Goal: Information Seeking & Learning: Learn about a topic

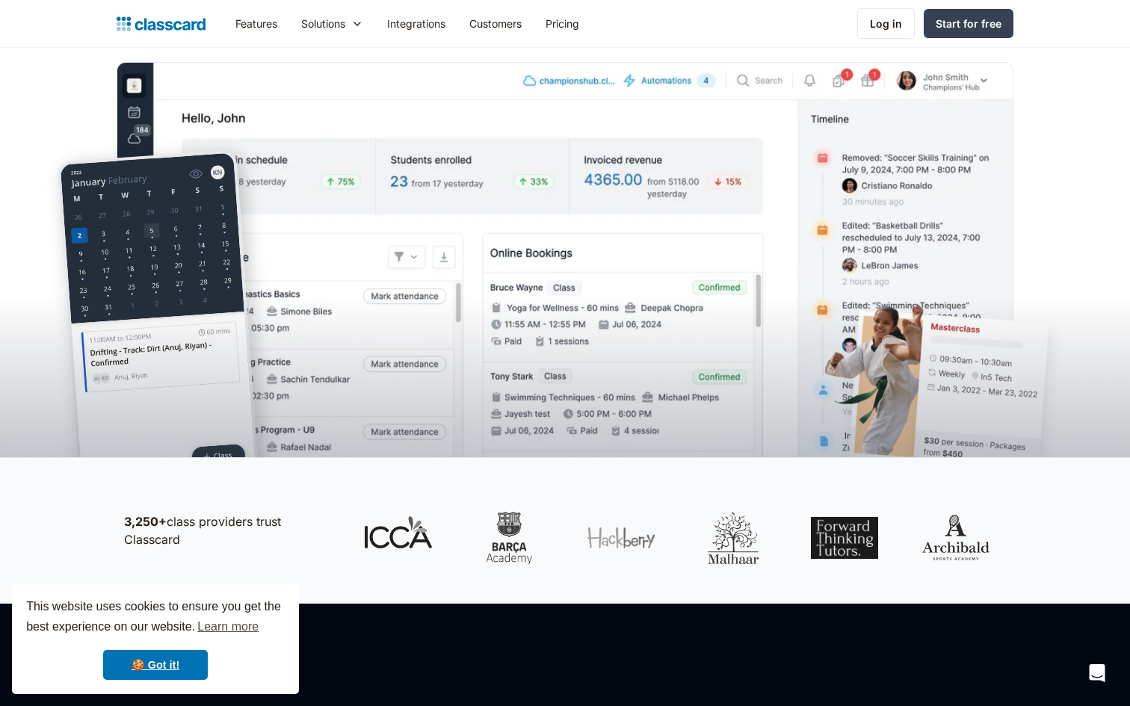
scroll to position [347, 0]
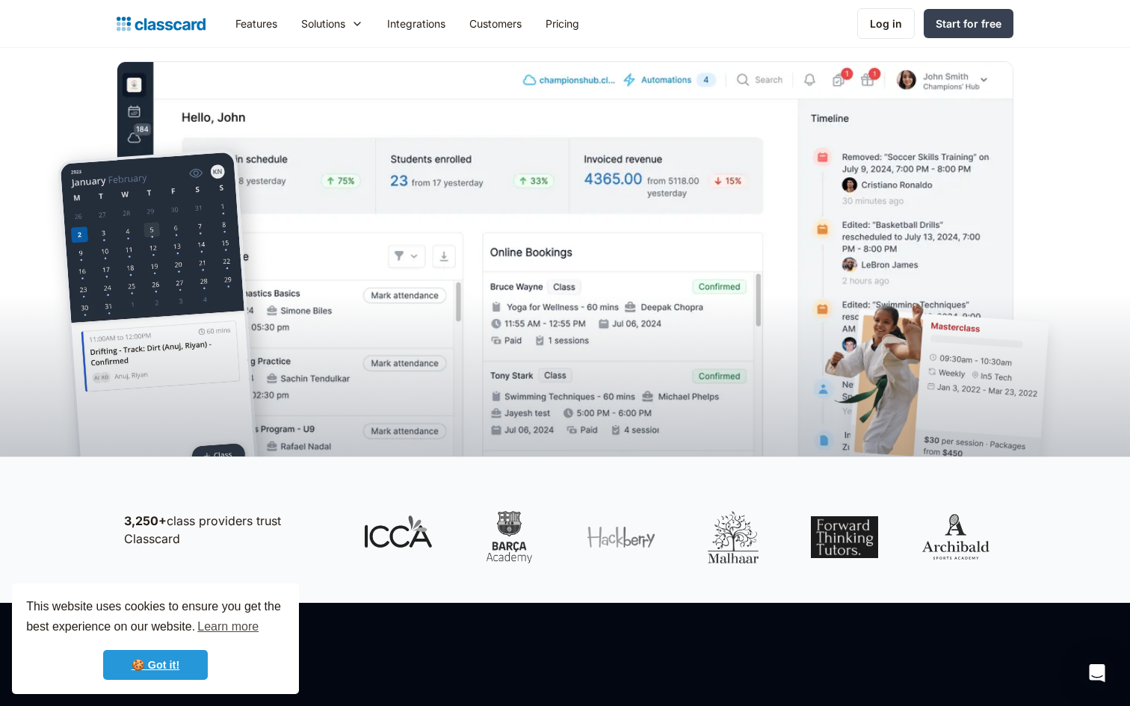
click at [177, 658] on link "🍪 Got it!" at bounding box center [155, 665] width 105 height 30
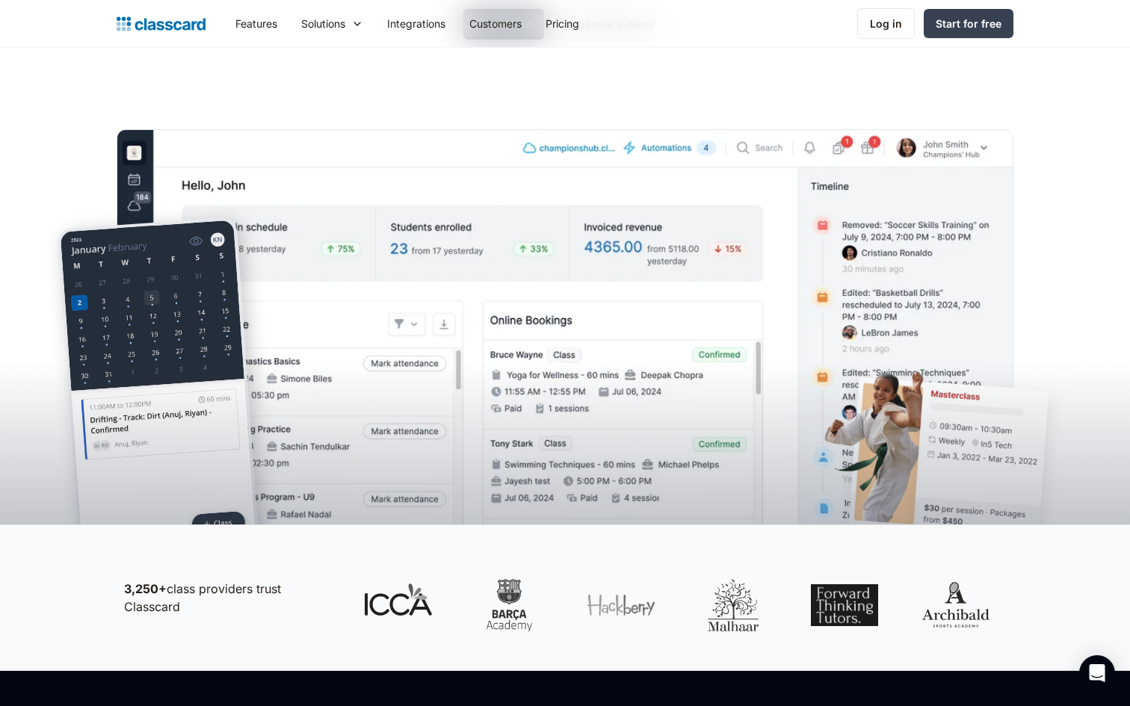
scroll to position [0, 0]
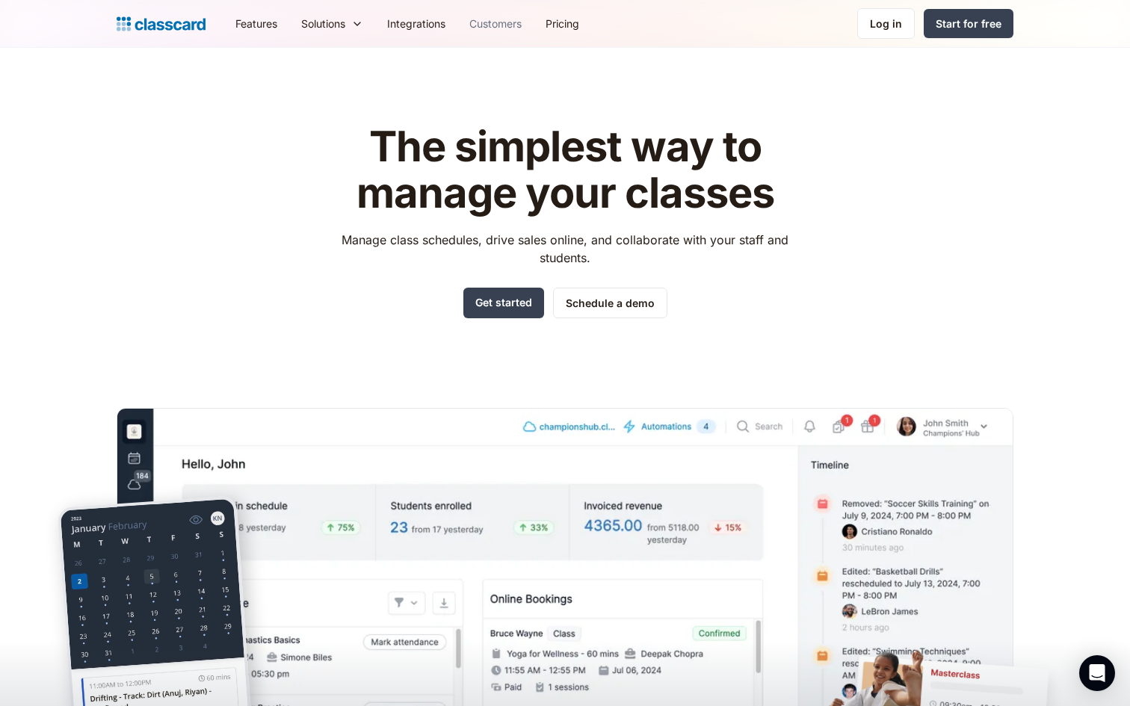
click at [512, 24] on link "Customers" at bounding box center [495, 24] width 76 height 34
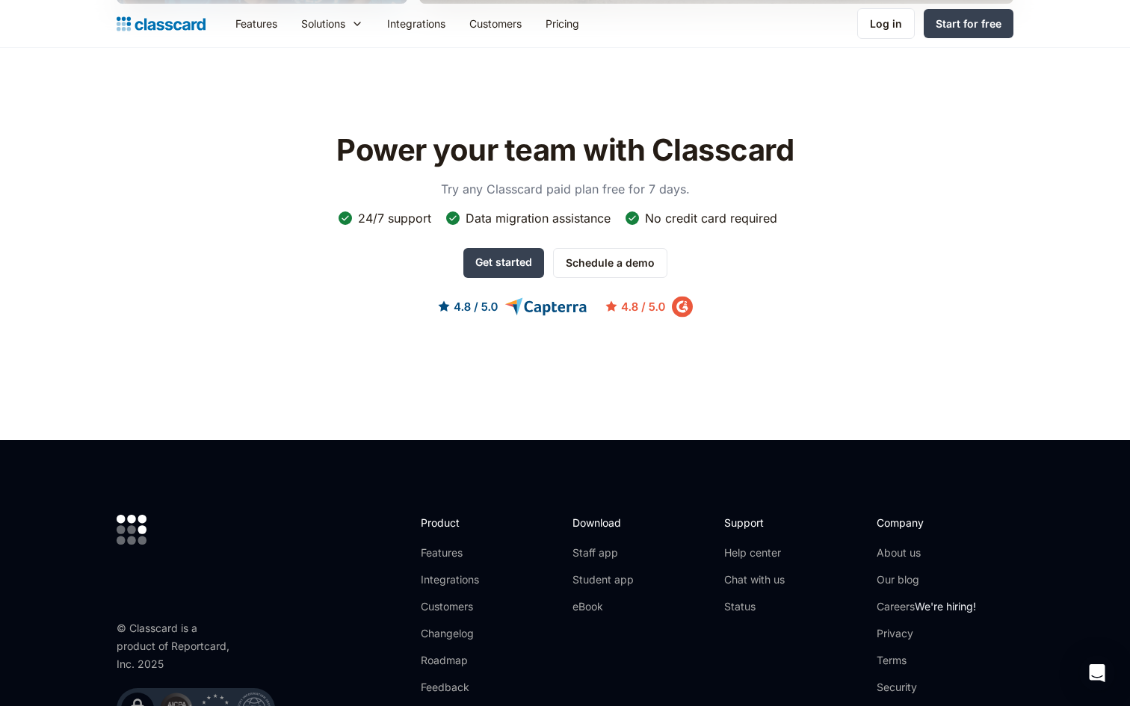
scroll to position [1884, 0]
